Goal: Task Accomplishment & Management: Use online tool/utility

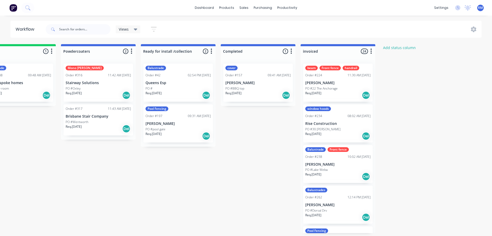
scroll to position [1, 599]
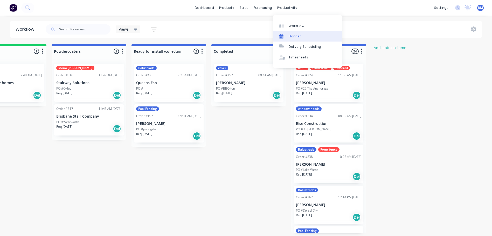
click at [304, 35] on link "Planner" at bounding box center [307, 36] width 69 height 10
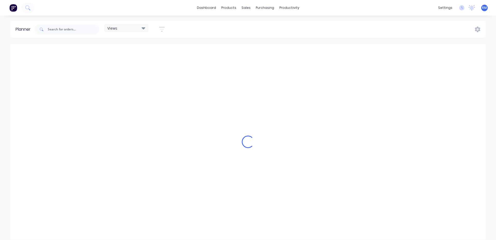
scroll to position [0, 498]
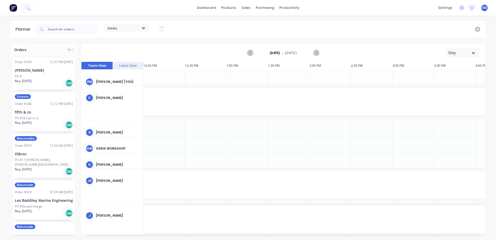
click at [475, 53] on icon "button" at bounding box center [474, 53] width 4 height 2
click at [448, 74] on div "Week" at bounding box center [453, 77] width 51 height 10
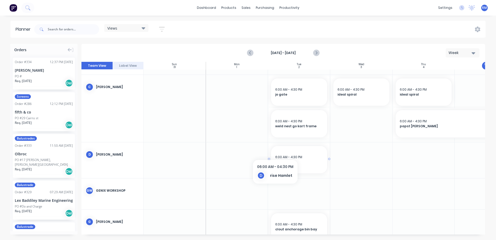
scroll to position [0, 0]
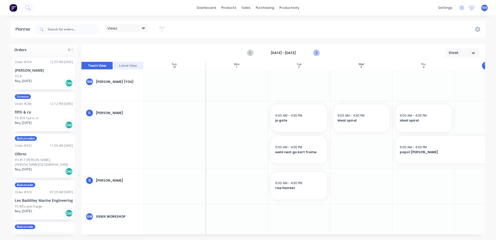
click at [317, 53] on icon "Next page" at bounding box center [316, 53] width 2 height 4
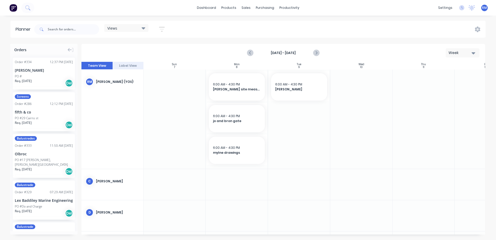
click at [281, 110] on div at bounding box center [299, 119] width 62 height 99
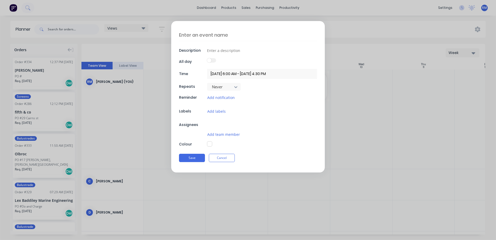
type textarea "x"
click at [231, 34] on textarea at bounding box center [248, 35] width 138 height 12
type textarea "m"
type textarea "x"
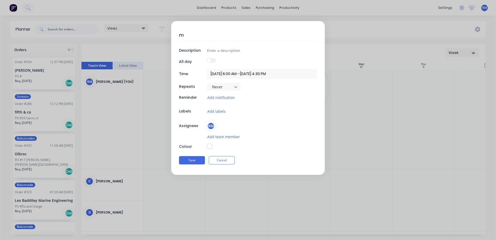
type textarea "ma"
type textarea "x"
type textarea "mar"
type textarea "x"
type textarea "marc"
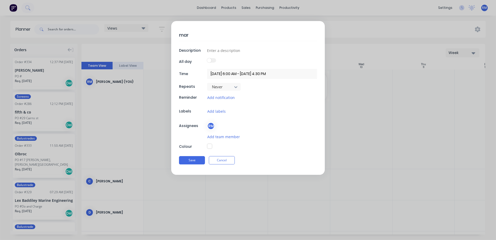
type textarea "x"
type textarea "marco"
type textarea "x"
type textarea "marco"
type textarea "x"
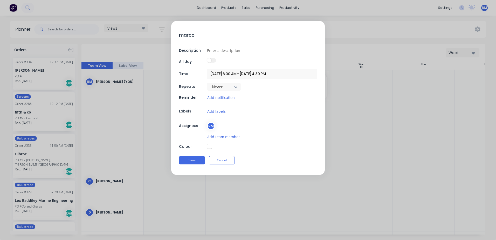
type textarea "[PERSON_NAME]"
type textarea "x"
type textarea "[PERSON_NAME]"
type textarea "x"
type textarea "[PERSON_NAME]"
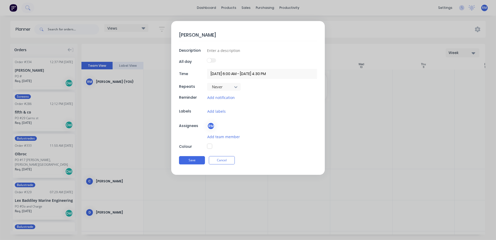
type textarea "x"
type textarea "[PERSON_NAME]"
type textarea "x"
type textarea "marco quote"
type textarea "x"
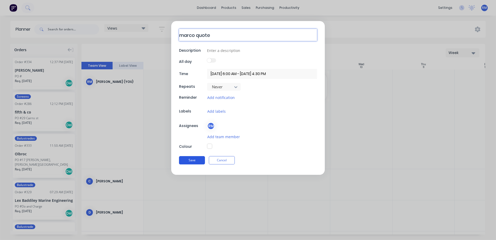
type textarea "marco quote"
click at [191, 159] on button "Save" at bounding box center [192, 160] width 26 height 8
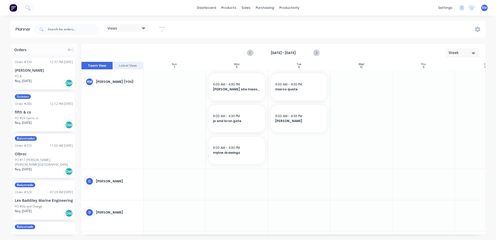
click at [223, 166] on div at bounding box center [237, 119] width 62 height 99
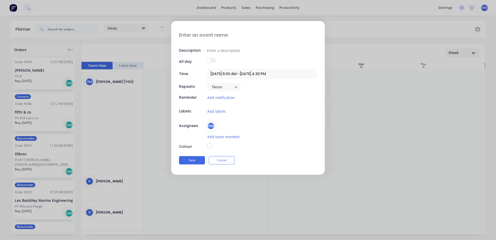
click at [215, 35] on textarea at bounding box center [248, 35] width 138 height 12
type textarea "x"
type textarea "L"
type textarea "x"
type textarea "La"
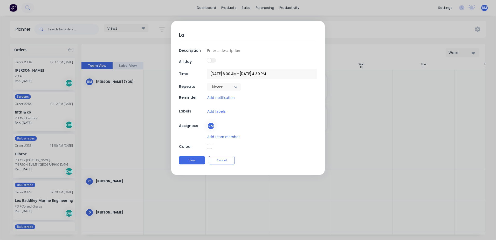
type textarea "x"
type textarea "Lak"
type textarea "x"
type textarea "Lak"
type textarea "x"
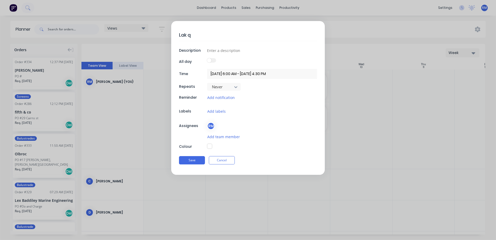
type textarea "Lak qu"
type textarea "x"
type textarea "Lak quo"
type textarea "x"
type textarea "Lak quot"
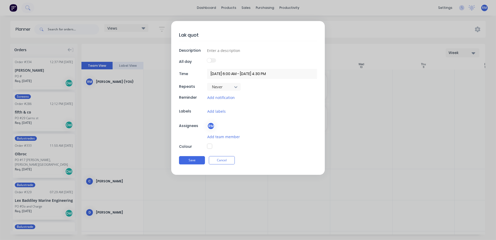
type textarea "x"
type textarea "Lak quote"
click at [197, 160] on button "Save" at bounding box center [192, 160] width 26 height 8
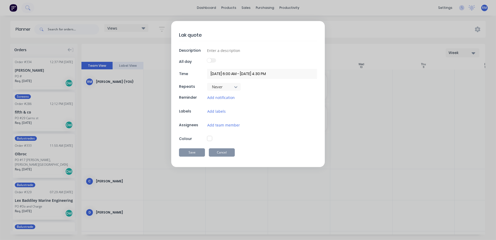
type textarea "x"
